Goal: Transaction & Acquisition: Purchase product/service

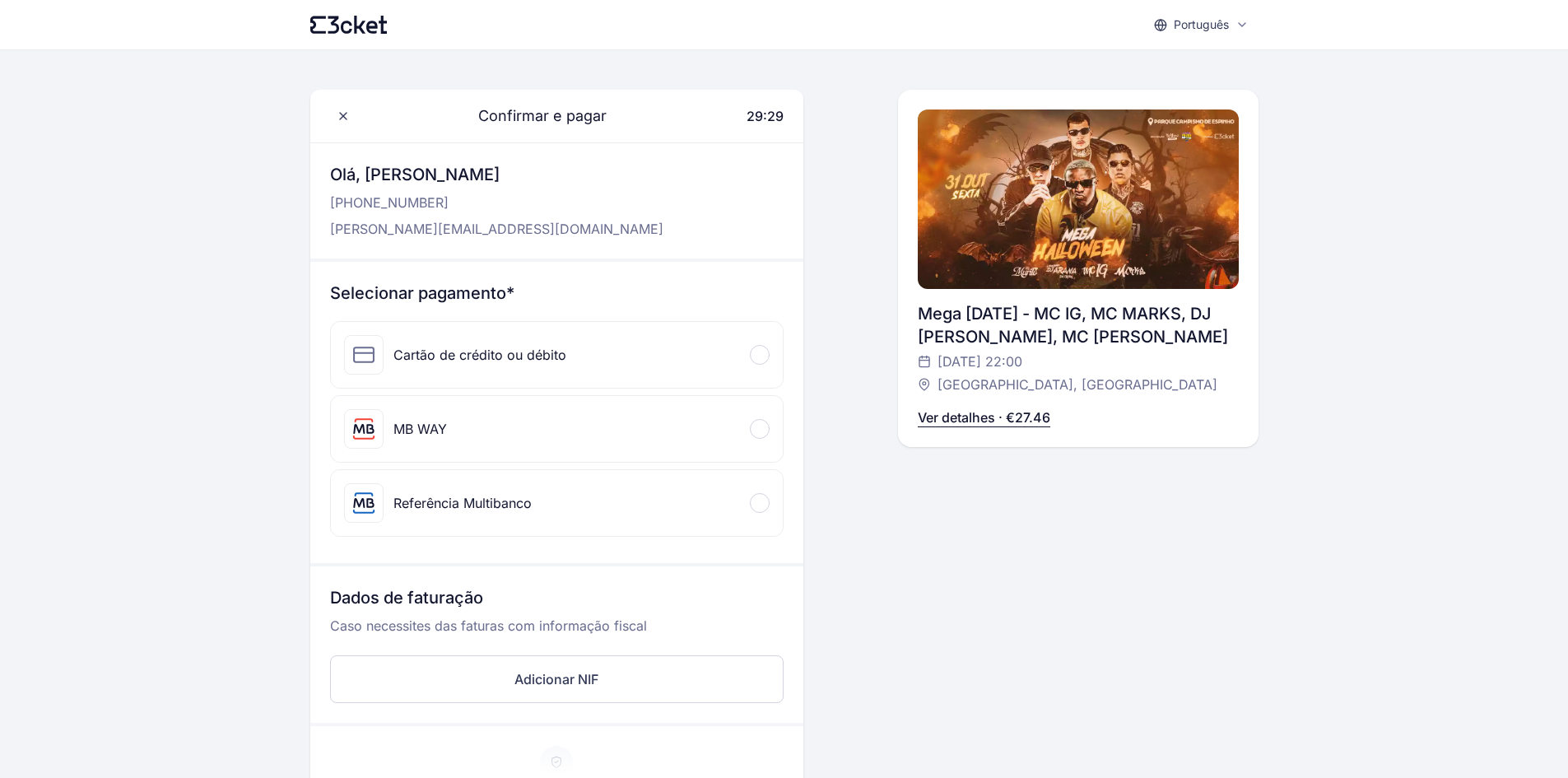
click at [763, 433] on div at bounding box center [760, 428] width 20 height 20
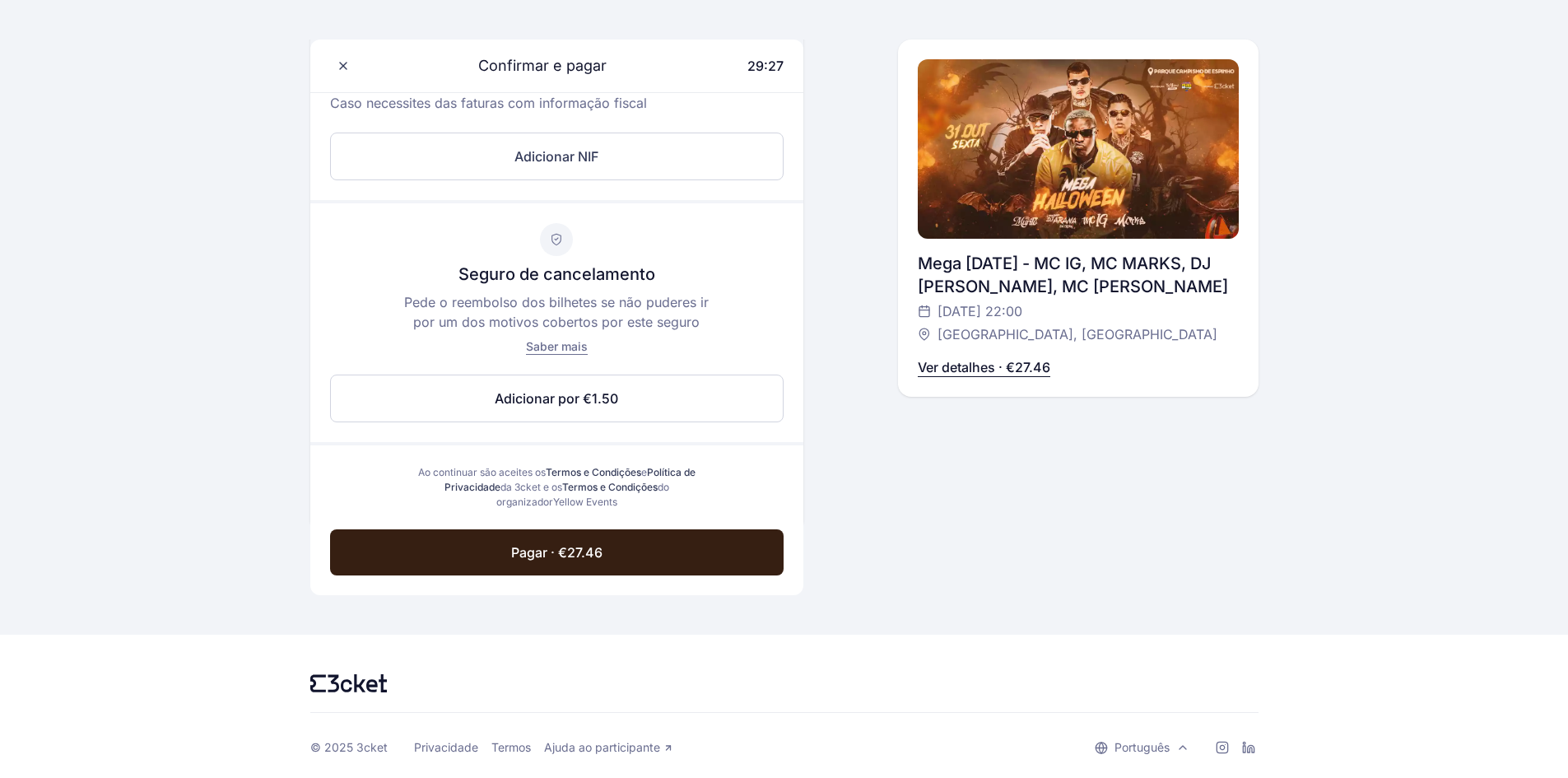
scroll to position [639, 0]
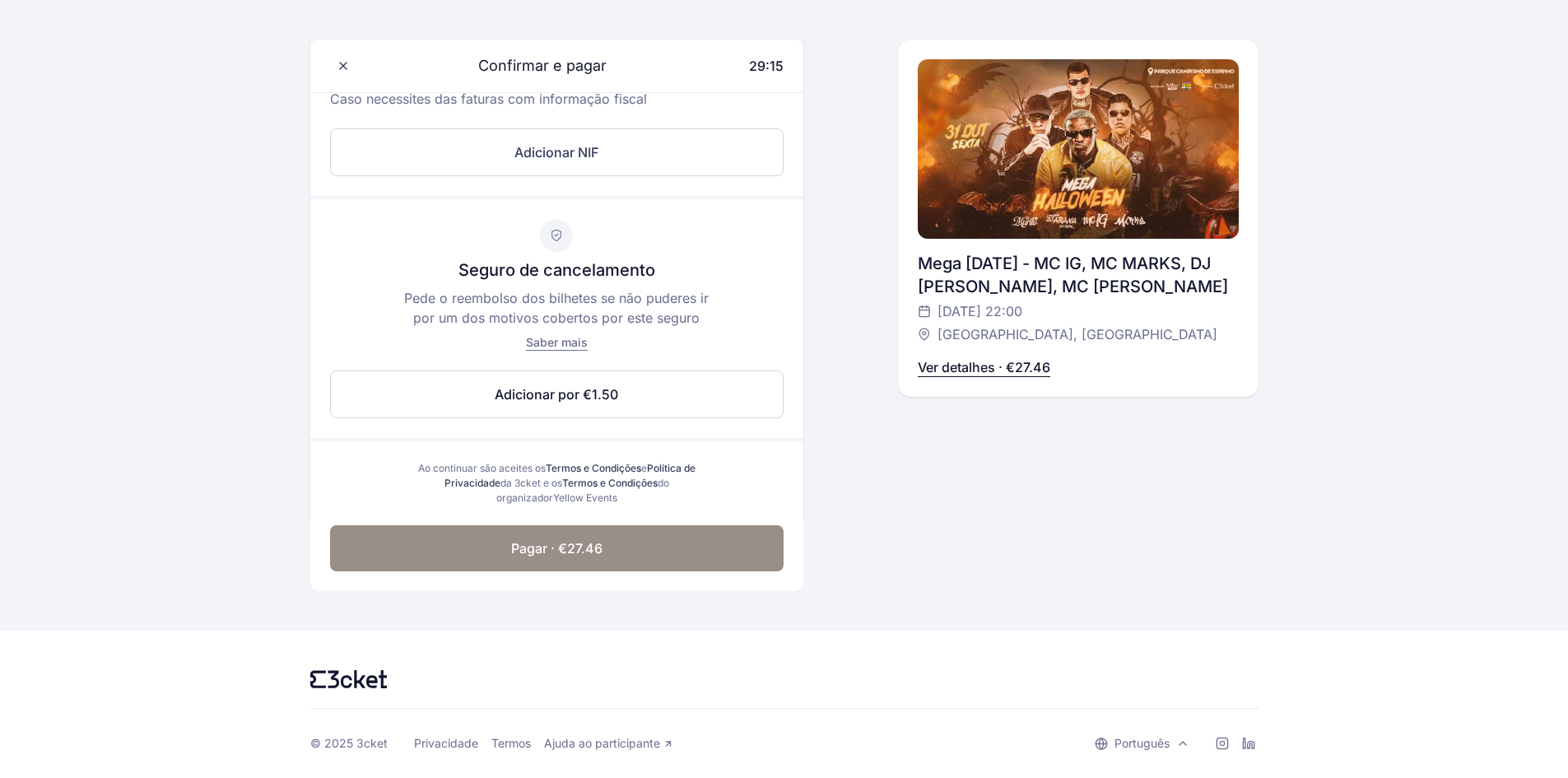
click at [530, 543] on span "Pagar · €27.46" at bounding box center [557, 548] width 92 height 20
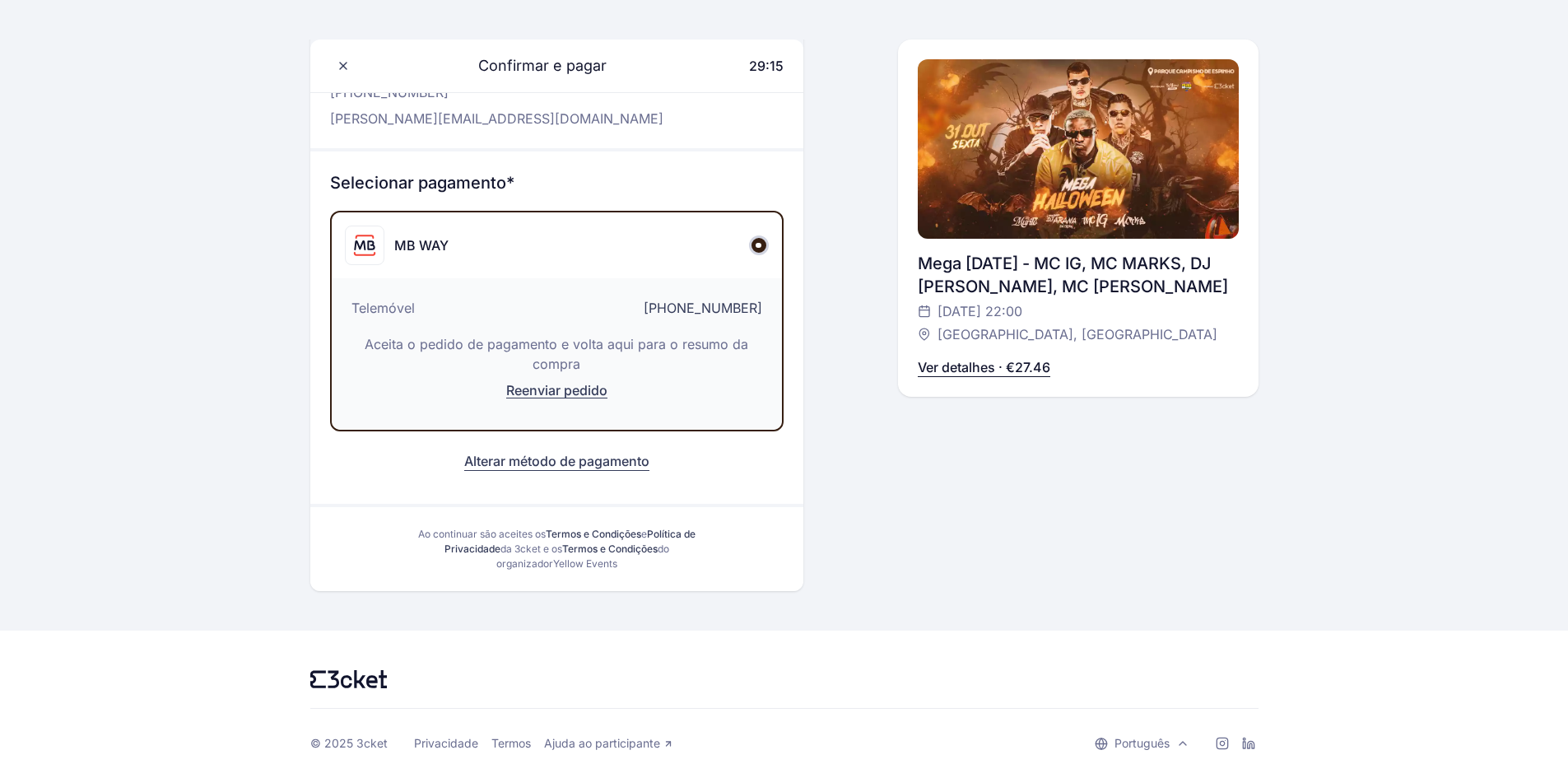
scroll to position [110, 0]
click at [1096, 281] on div "Mega [DATE] - MC IG, MC MARKS, DJ [PERSON_NAME], MC [PERSON_NAME]" at bounding box center [1078, 275] width 321 height 46
click at [1002, 365] on p "Ver detalhes · €27.46" at bounding box center [984, 366] width 133 height 20
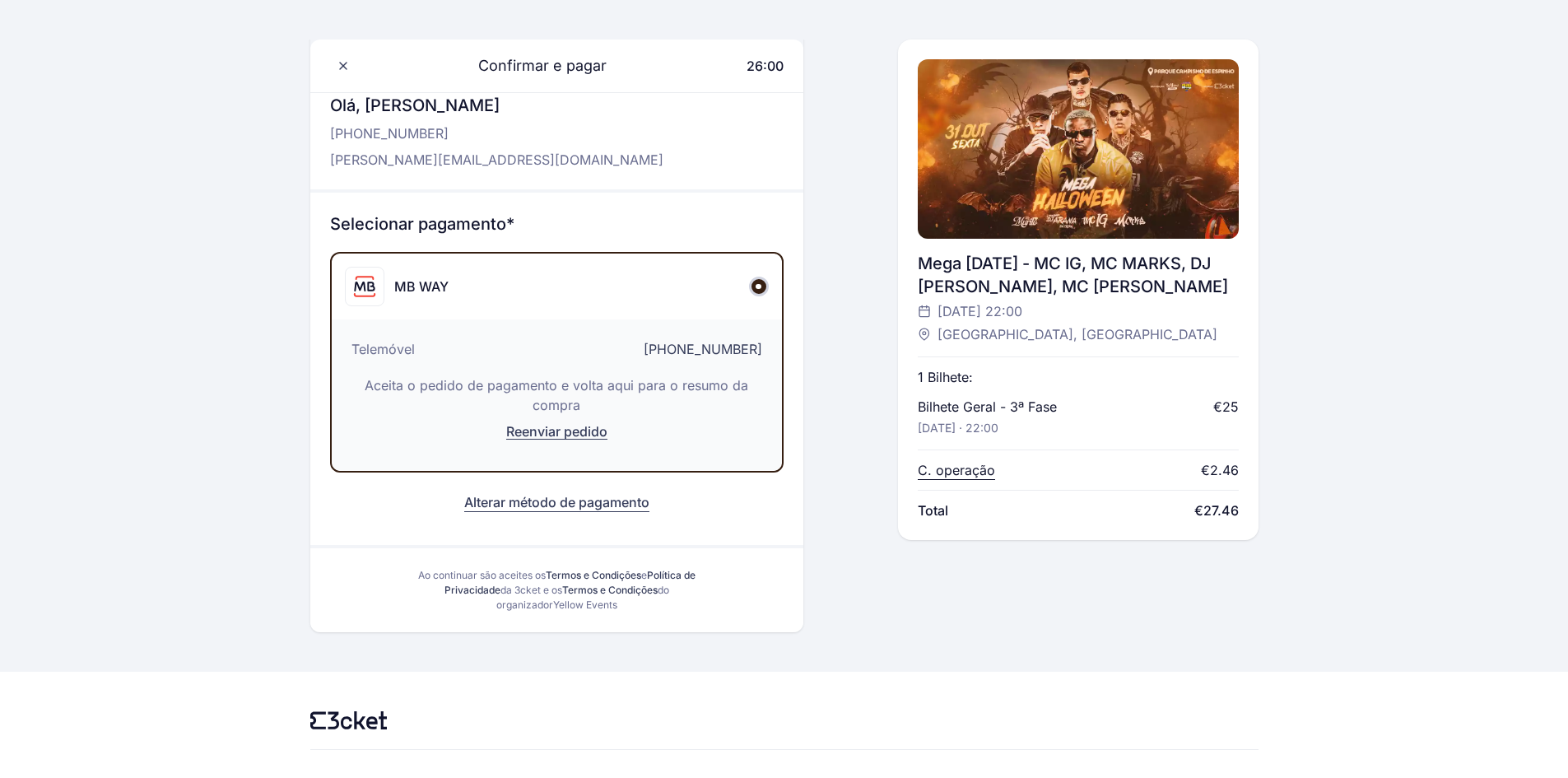
scroll to position [0, 0]
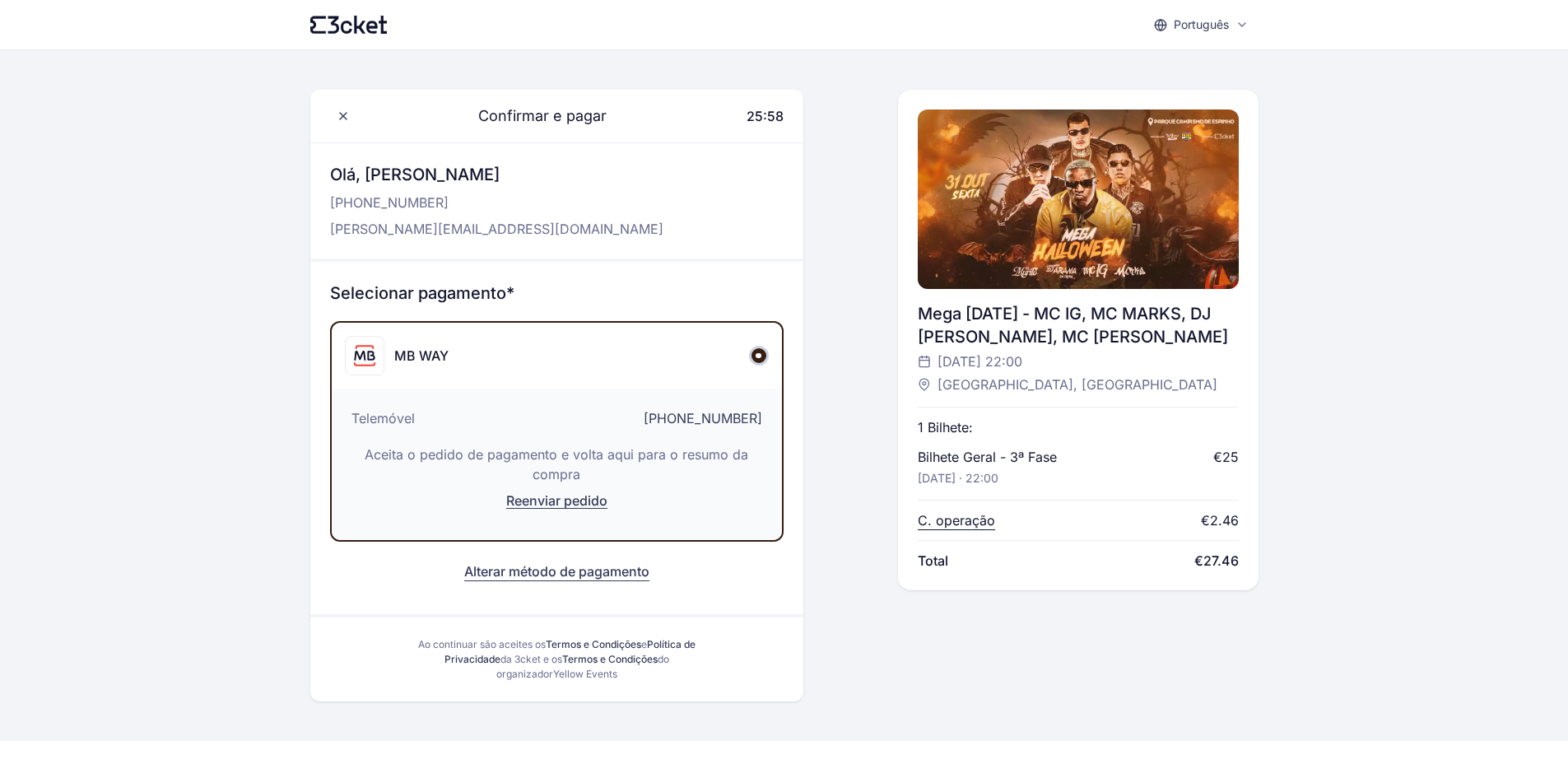
click at [1042, 243] on div at bounding box center [1078, 199] width 321 height 180
click at [1079, 175] on div at bounding box center [1078, 199] width 321 height 180
click at [1055, 196] on div at bounding box center [1078, 199] width 321 height 180
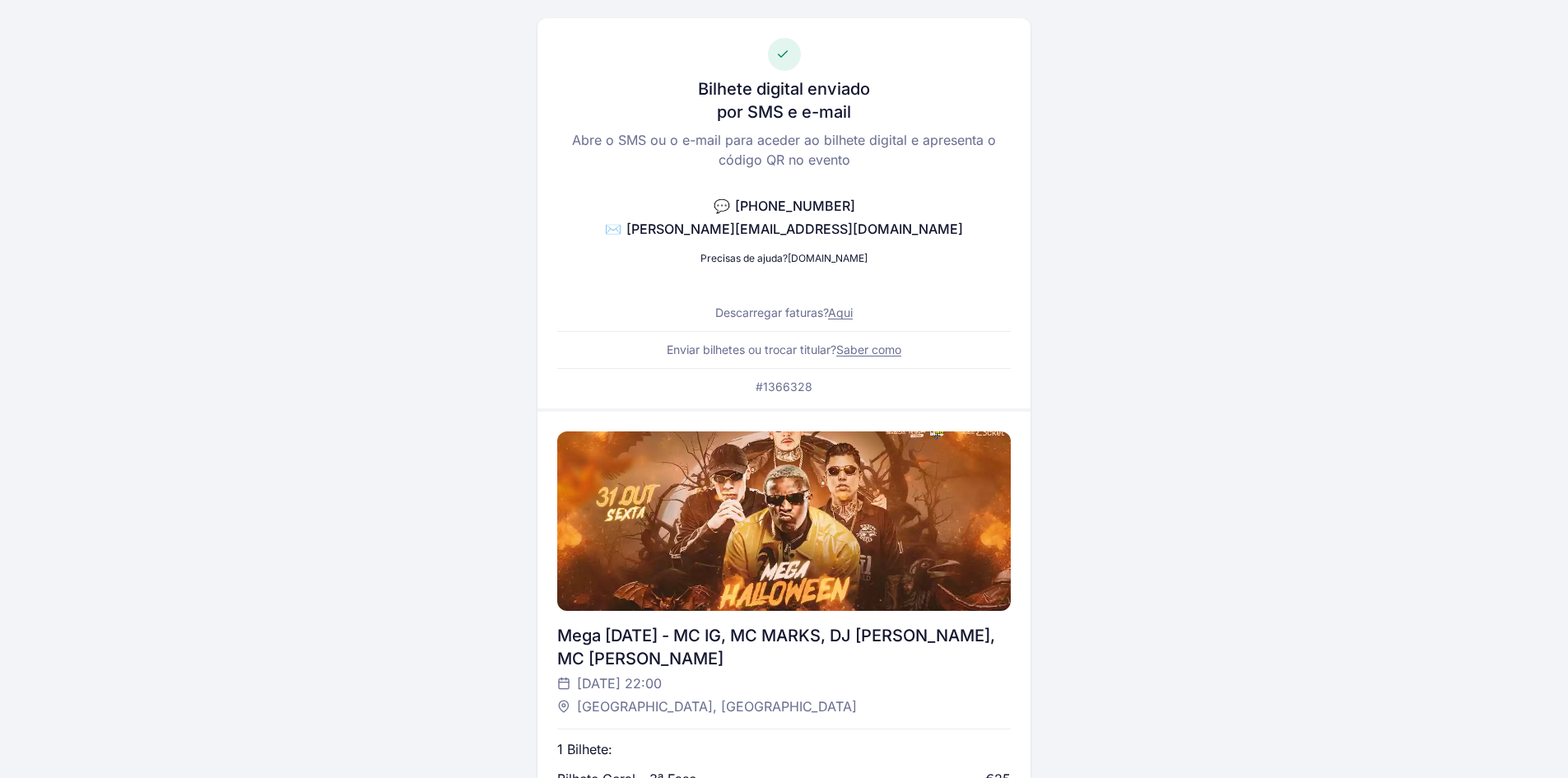
scroll to position [66, 0]
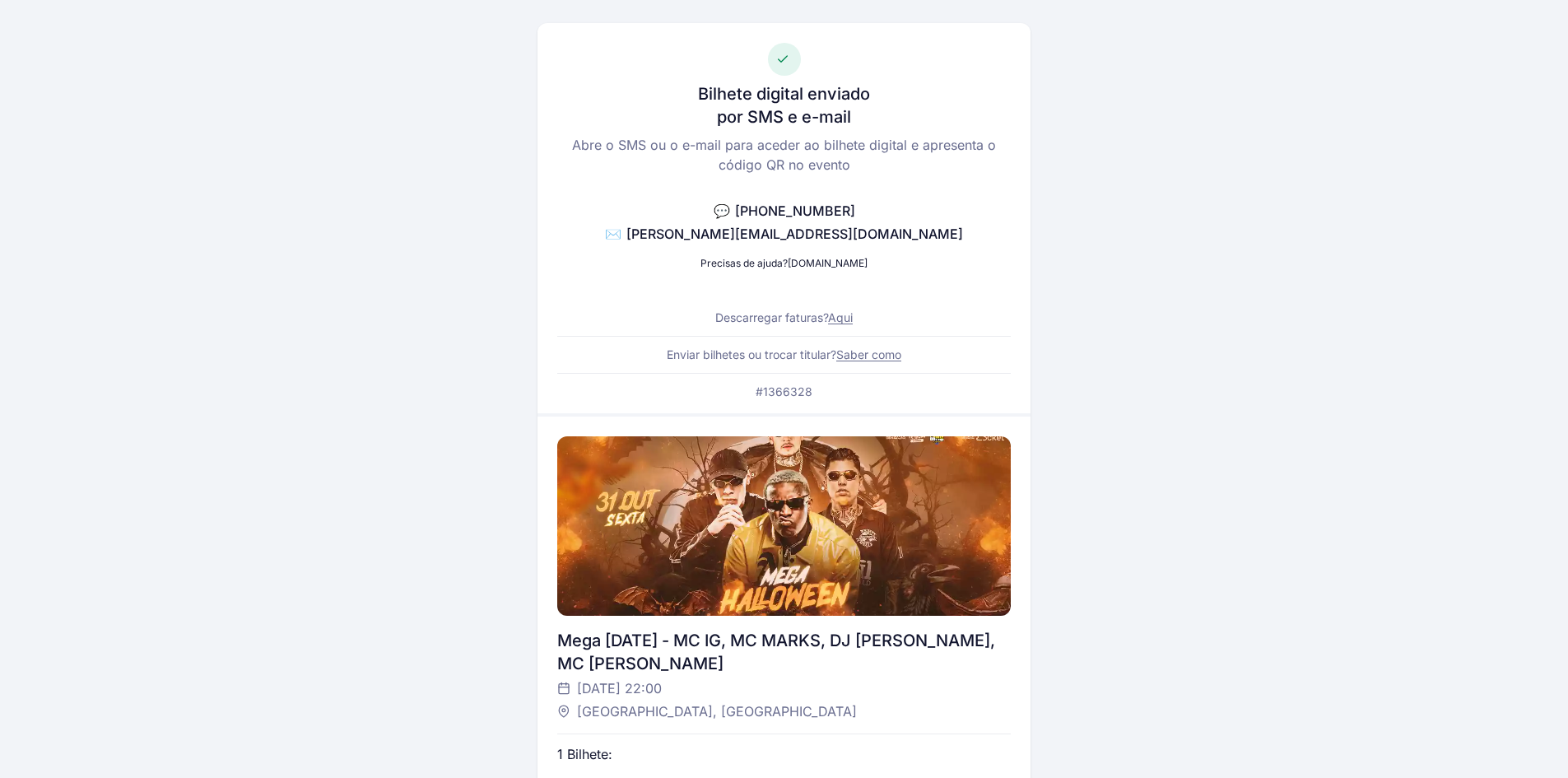
click at [1480, 132] on div "pt English Português Català Español Français Bilhete digital enviado por SMS e …" at bounding box center [784, 644] width 1568 height 1421
